Goal: Task Accomplishment & Management: Complete application form

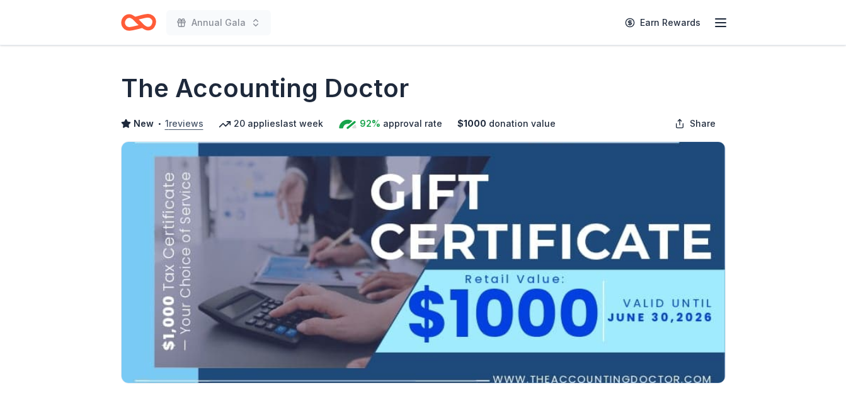
click at [178, 125] on button "1 reviews" at bounding box center [184, 123] width 38 height 15
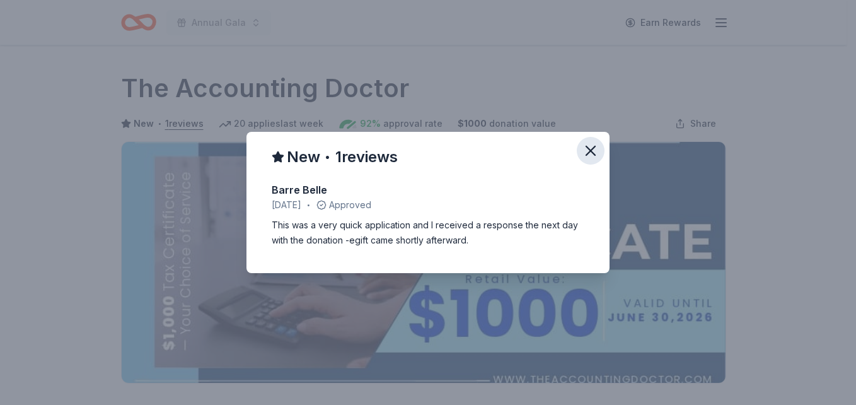
click at [589, 153] on icon "button" at bounding box center [591, 151] width 18 height 18
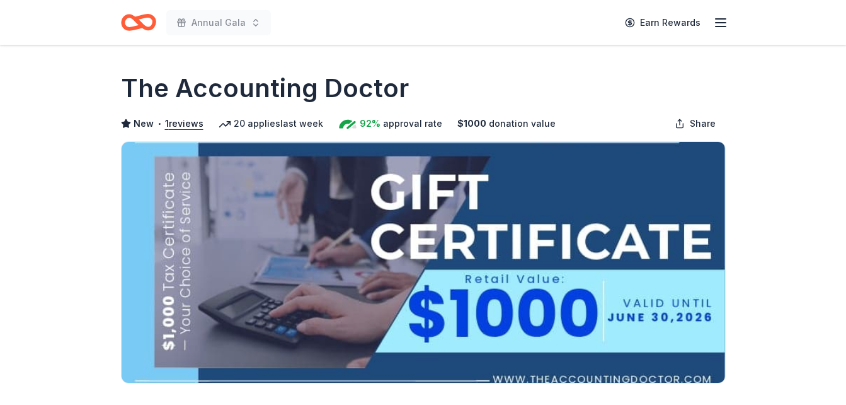
click at [725, 24] on icon "button" at bounding box center [720, 22] width 15 height 15
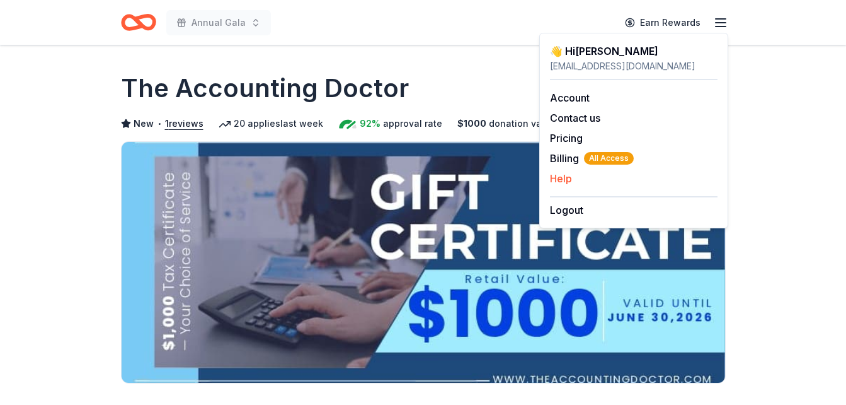
click at [560, 181] on button "Help" at bounding box center [561, 178] width 22 height 15
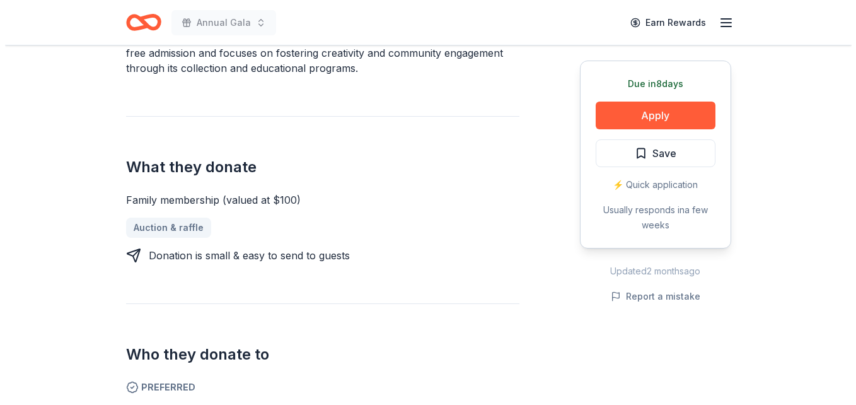
scroll to position [441, 0]
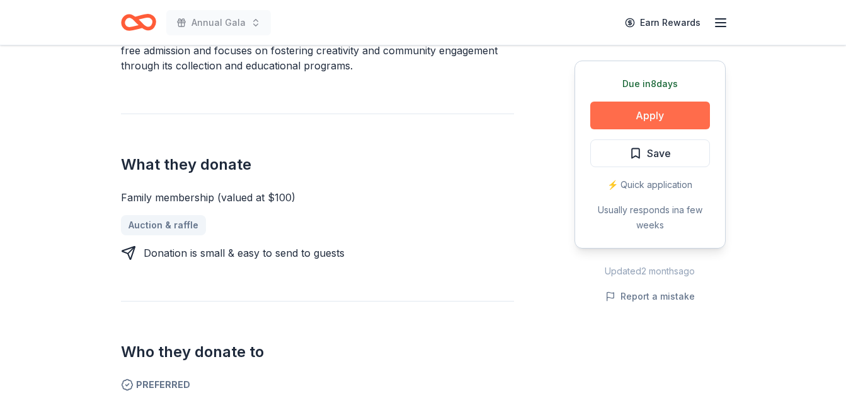
click at [634, 121] on button "Apply" at bounding box center [650, 115] width 120 height 28
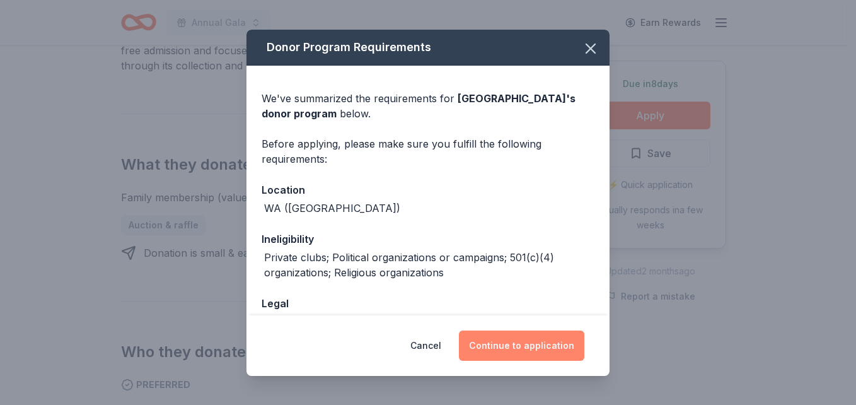
click at [530, 345] on button "Continue to application" at bounding box center [521, 345] width 125 height 30
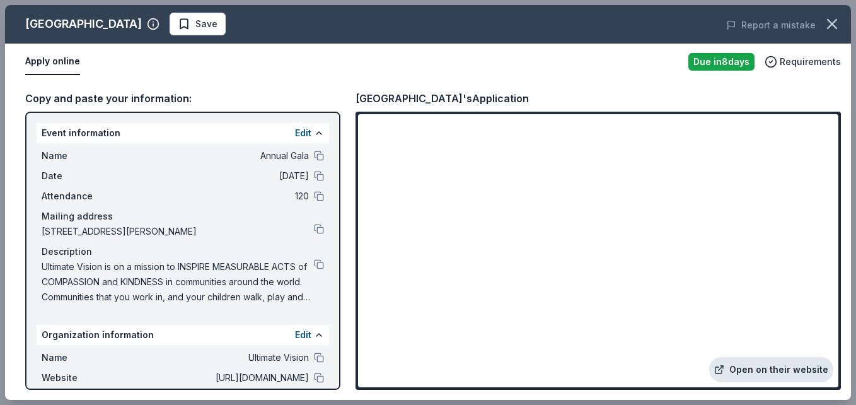
click at [750, 369] on link "Open on their website" at bounding box center [771, 369] width 124 height 25
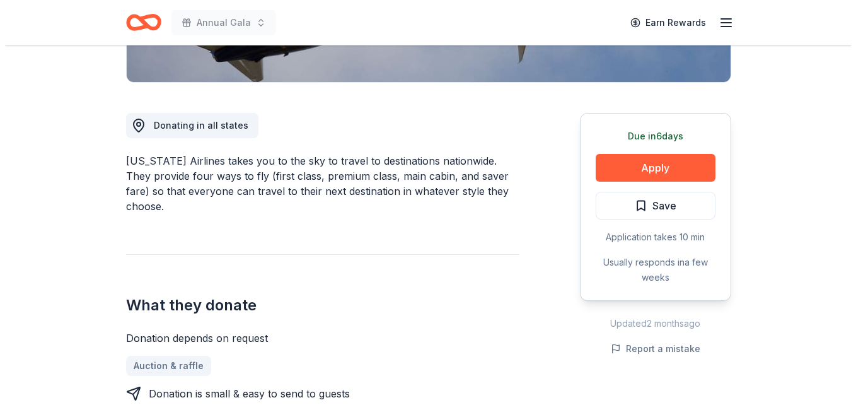
scroll to position [315, 0]
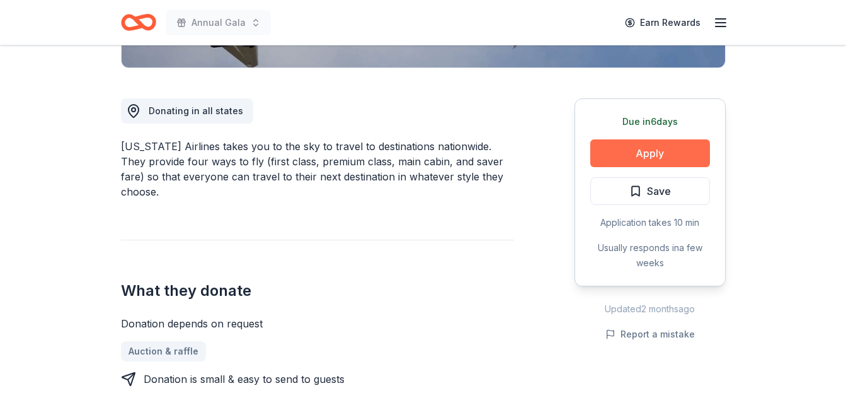
click at [638, 154] on button "Apply" at bounding box center [650, 153] width 120 height 28
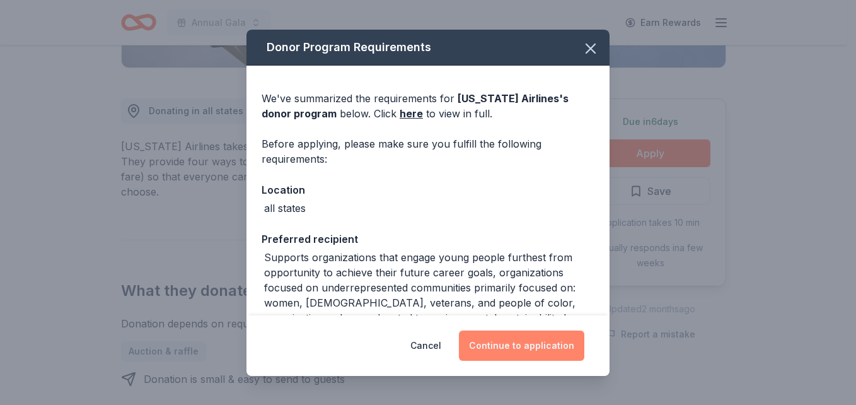
click at [531, 348] on button "Continue to application" at bounding box center [521, 345] width 125 height 30
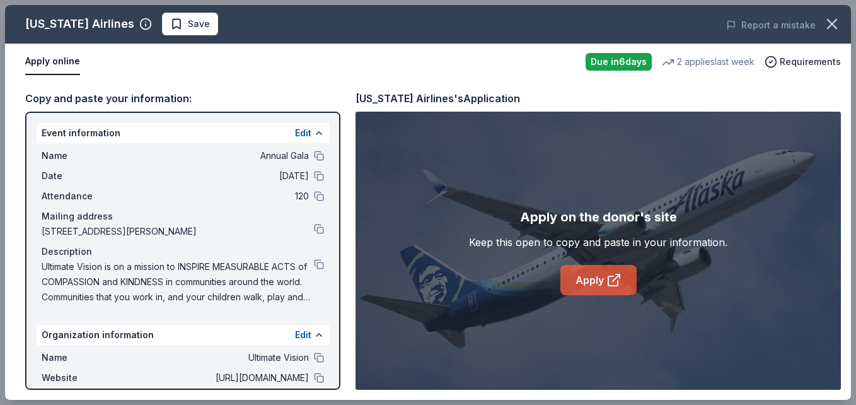
click at [582, 287] on link "Apply" at bounding box center [598, 280] width 76 height 30
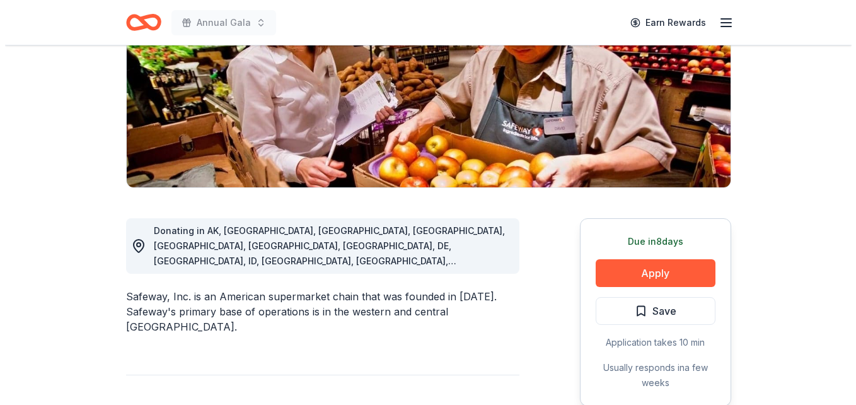
scroll to position [252, 0]
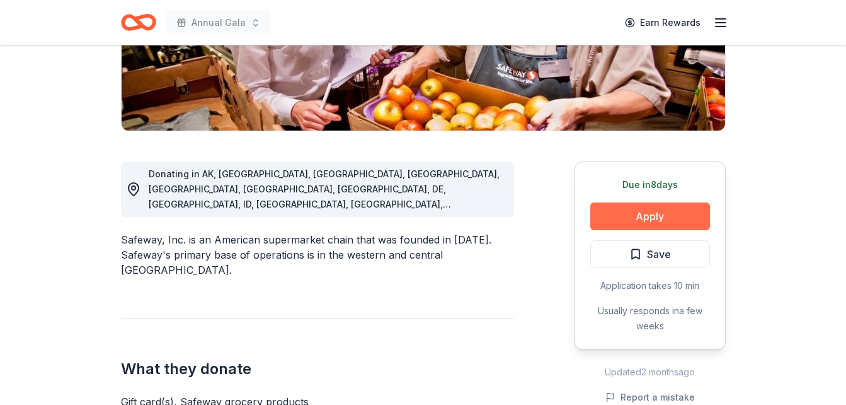
click at [635, 217] on button "Apply" at bounding box center [650, 216] width 120 height 28
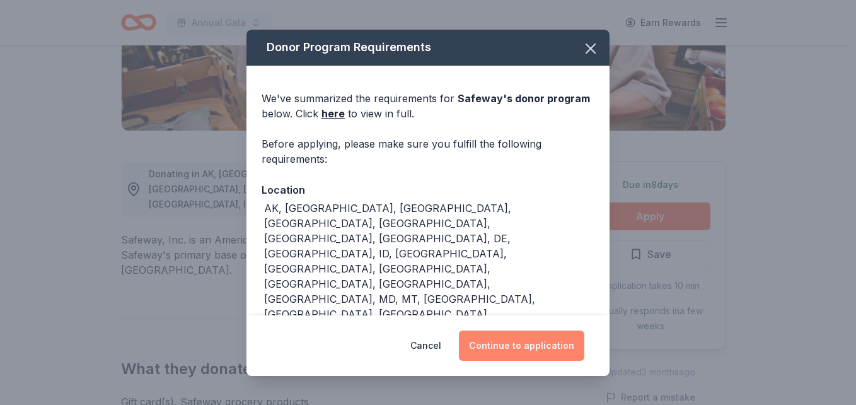
click at [512, 345] on button "Continue to application" at bounding box center [521, 345] width 125 height 30
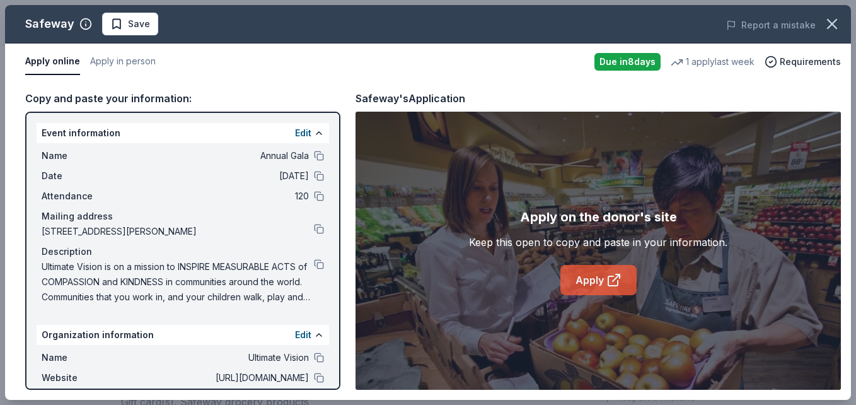
click at [588, 280] on link "Apply" at bounding box center [598, 280] width 76 height 30
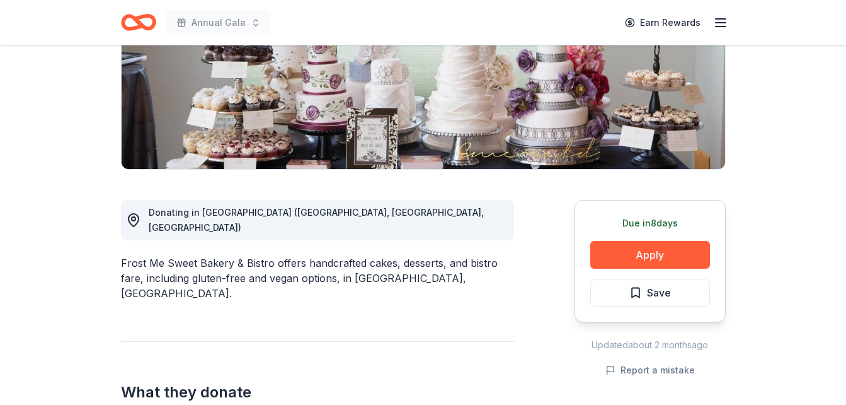
scroll to position [189, 0]
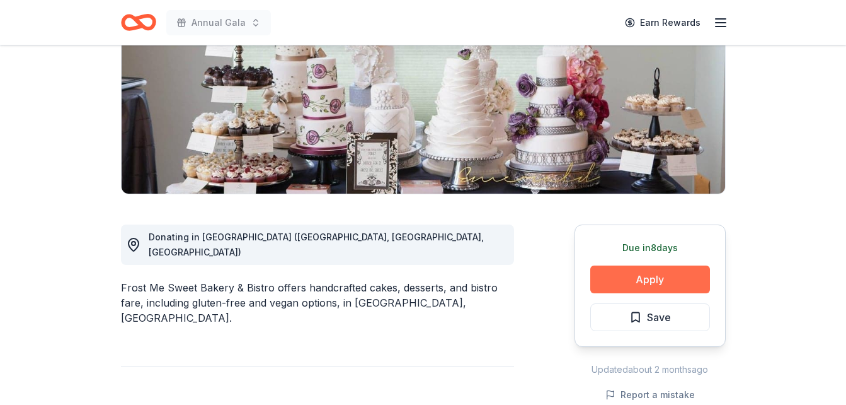
click at [627, 277] on button "Apply" at bounding box center [650, 279] width 120 height 28
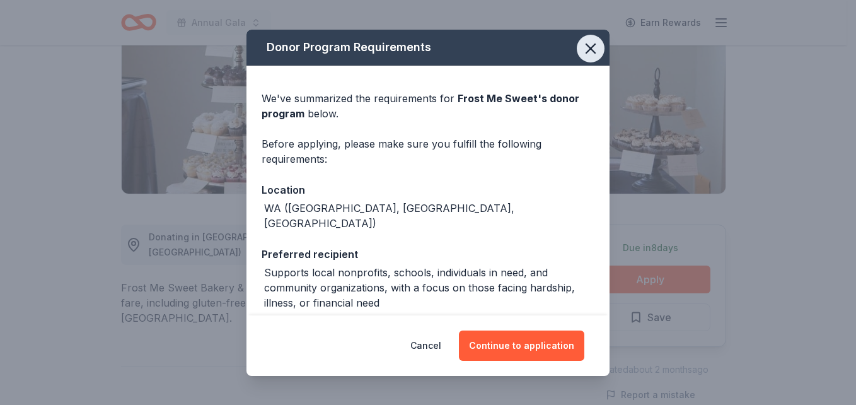
click at [582, 55] on icon "button" at bounding box center [591, 49] width 18 height 18
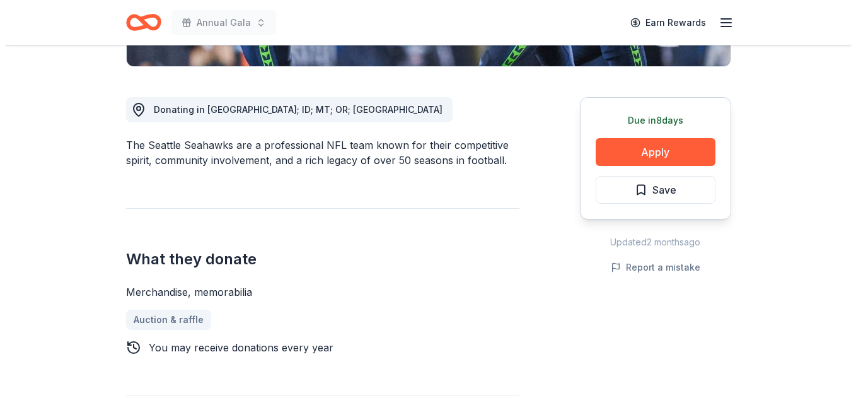
scroll to position [378, 0]
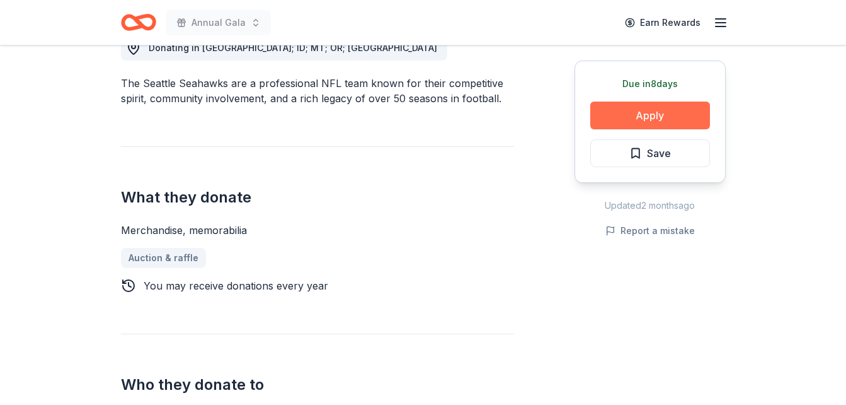
click at [621, 115] on button "Apply" at bounding box center [650, 115] width 120 height 28
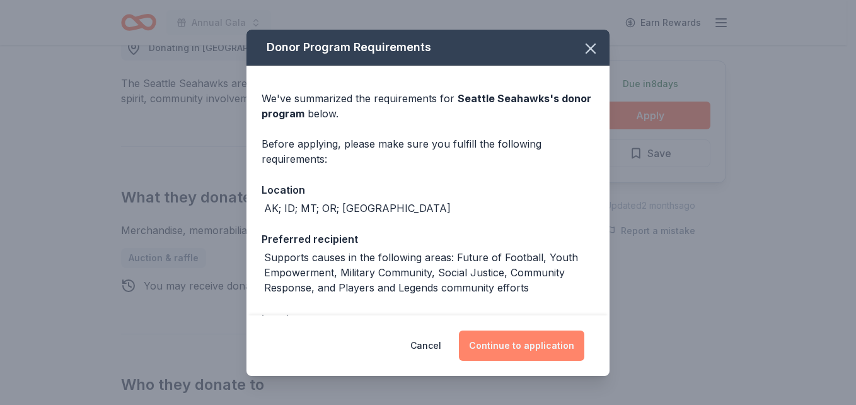
click at [523, 345] on button "Continue to application" at bounding box center [521, 345] width 125 height 30
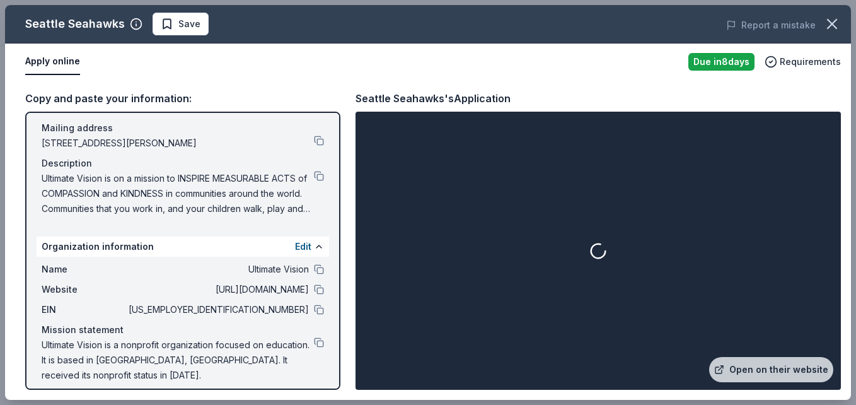
scroll to position [98, 0]
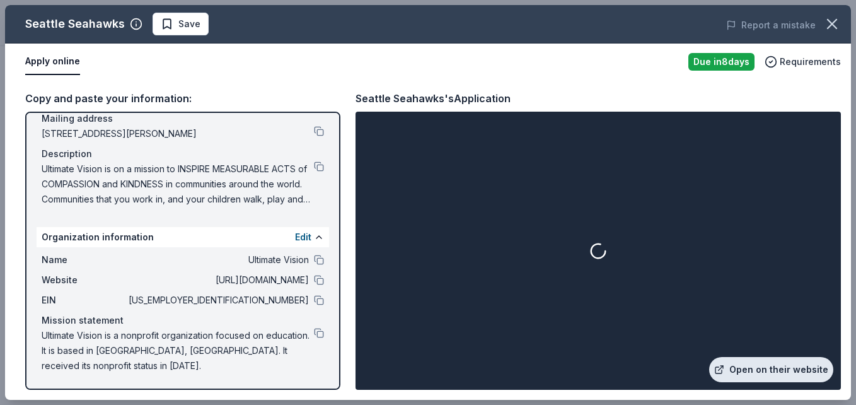
click at [752, 365] on link "Open on their website" at bounding box center [771, 369] width 124 height 25
